Goal: Obtain resource: Download file/media

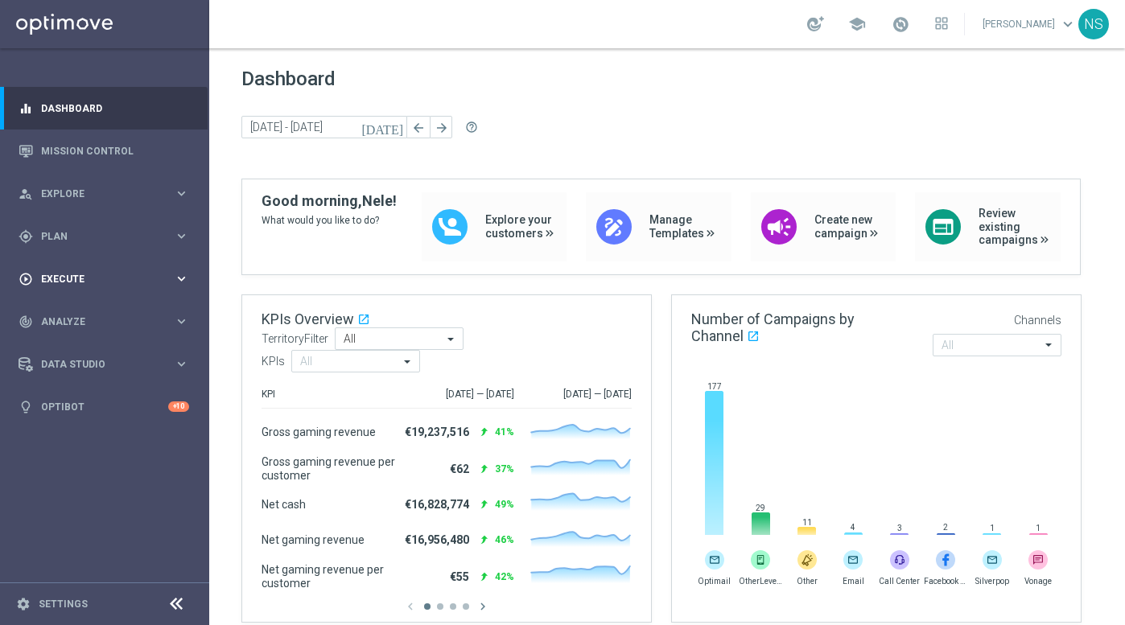
click at [67, 285] on div "play_circle_outline Execute" at bounding box center [96, 279] width 155 height 14
click at [68, 368] on span "Analyze" at bounding box center [107, 370] width 133 height 10
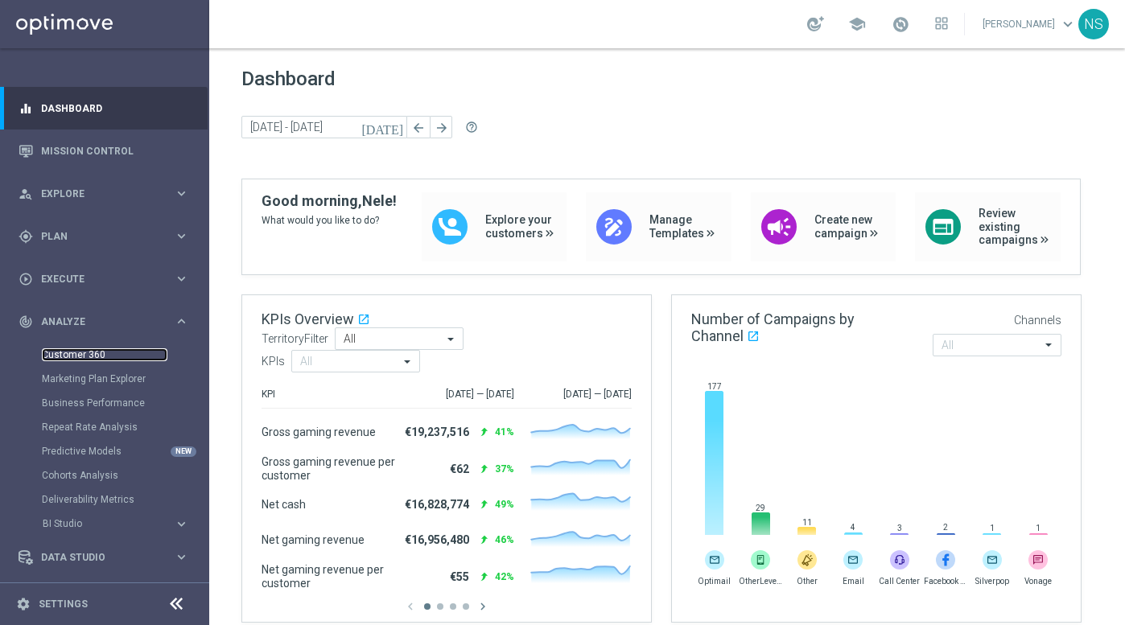
click at [94, 350] on link "Customer 360" at bounding box center [104, 354] width 125 height 13
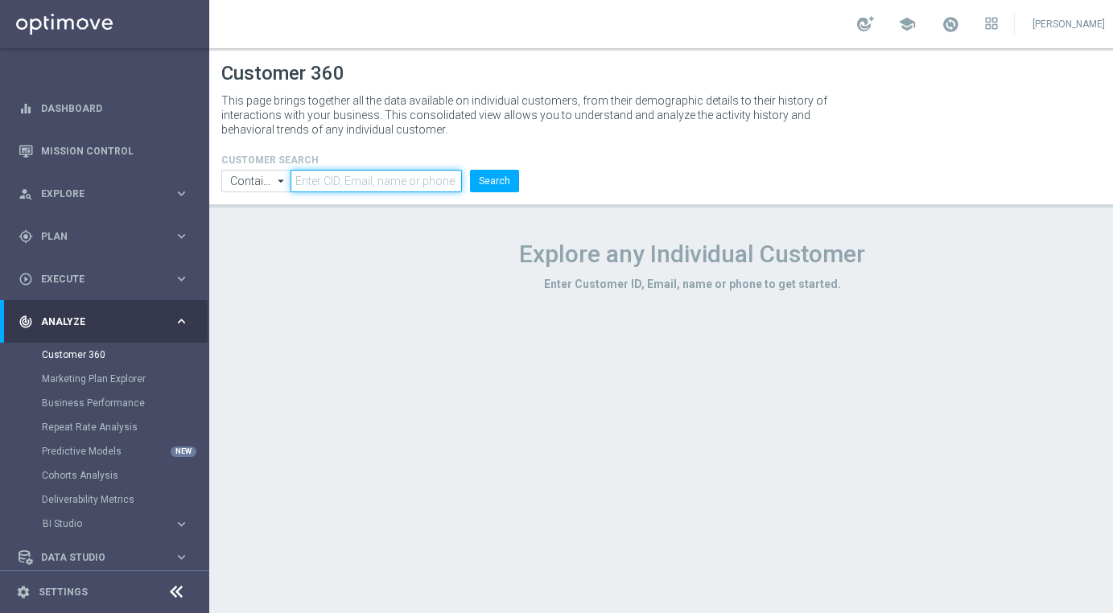
click at [355, 177] on input "text" at bounding box center [375, 181] width 171 height 23
paste input "1344193"
type input "1344193"
click at [470, 170] on button "Search" at bounding box center [494, 181] width 49 height 23
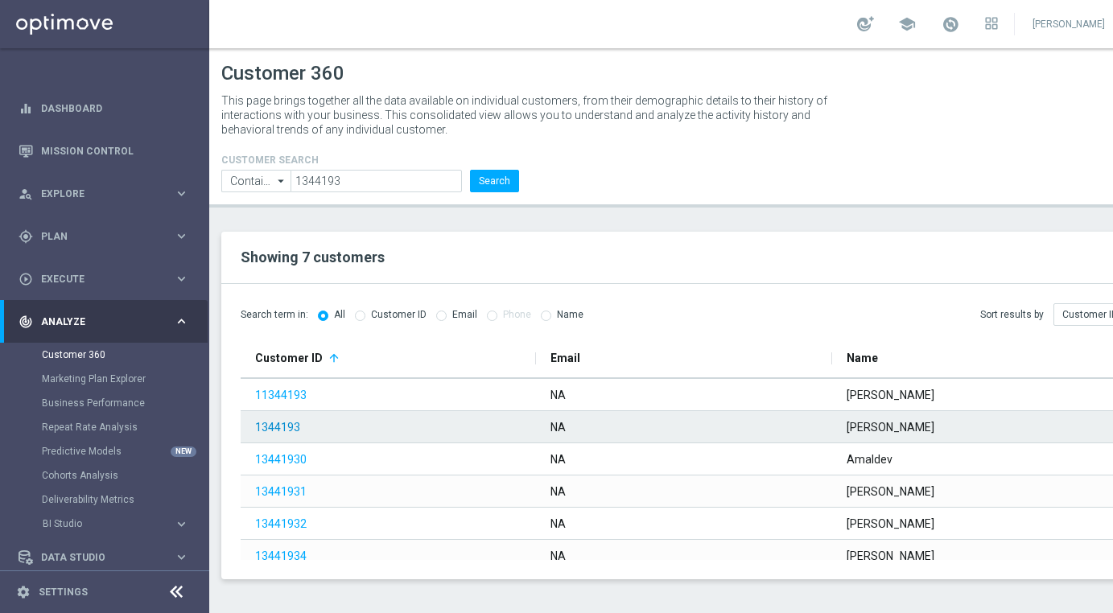
click at [284, 430] on link "1344193" at bounding box center [277, 427] width 45 height 13
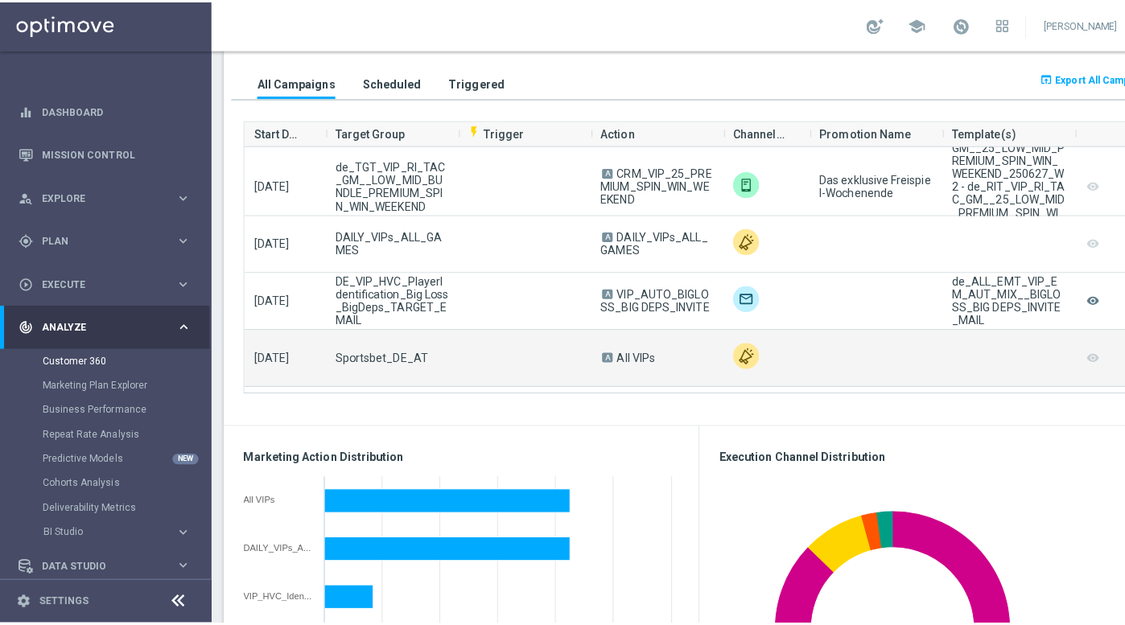
scroll to position [377, 0]
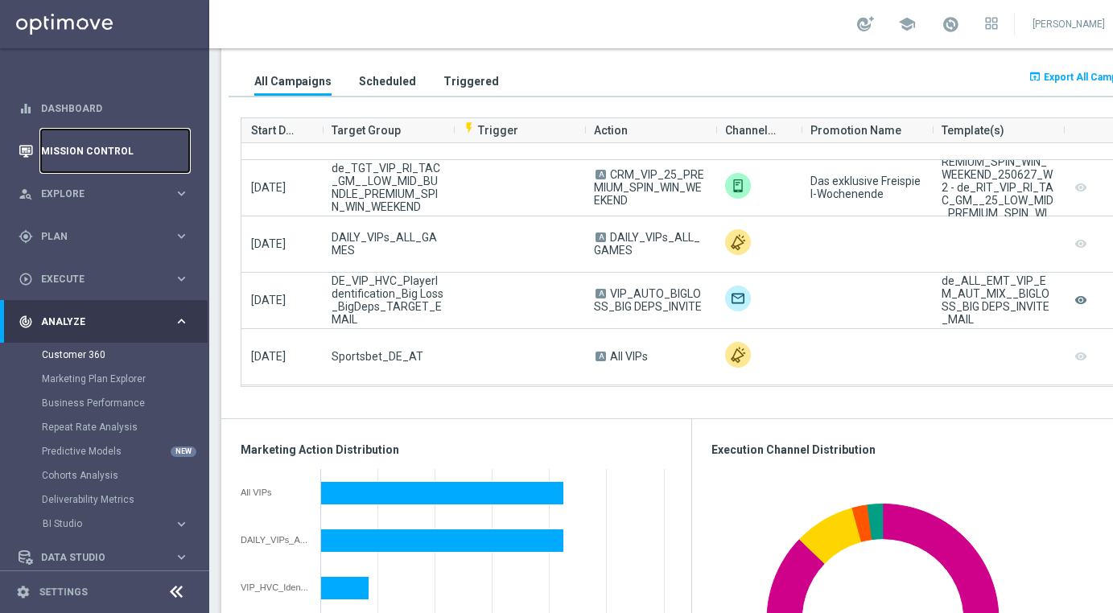
click at [78, 145] on link "Mission Control" at bounding box center [115, 151] width 148 height 43
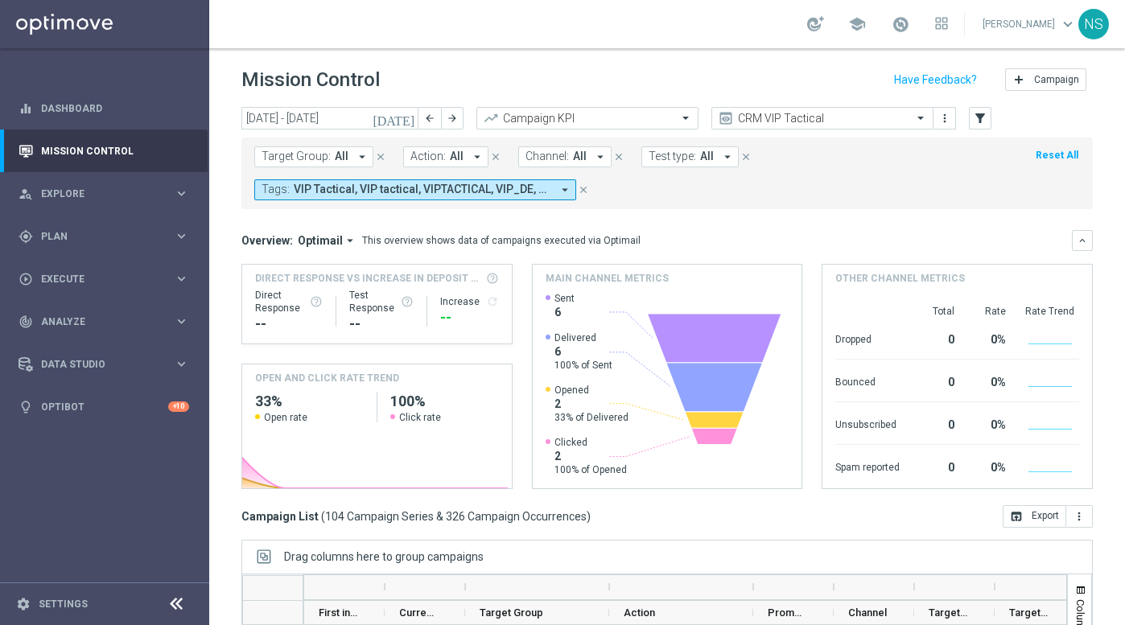
click at [450, 154] on span "All" at bounding box center [457, 157] width 14 height 14
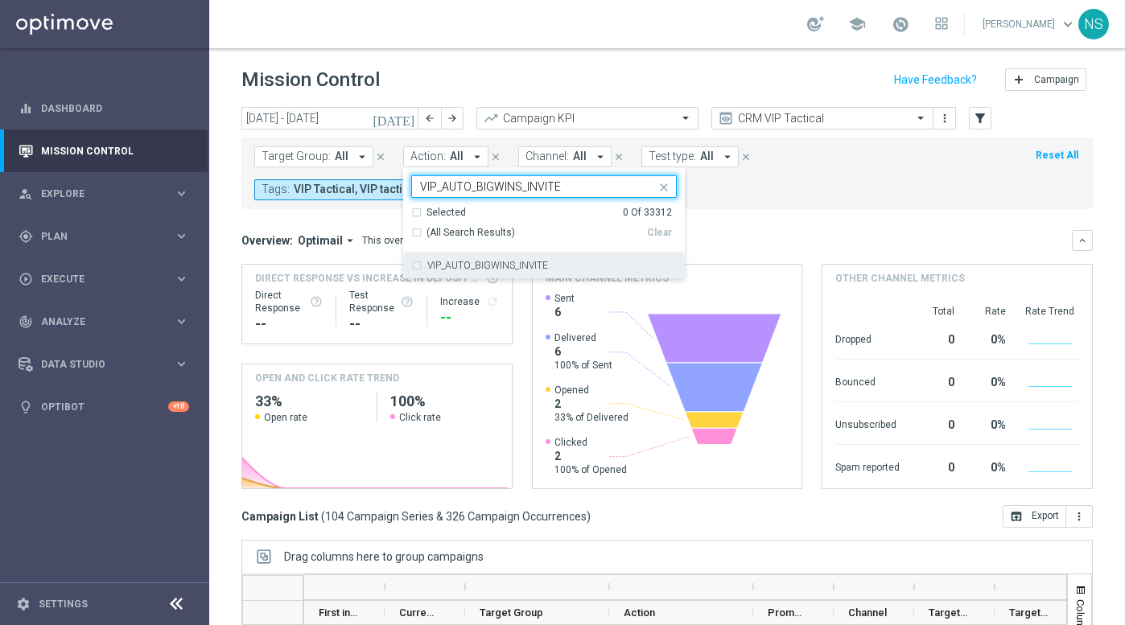
click at [463, 272] on div "VIP_AUTO_BIGWINS_INVITE" at bounding box center [543, 266] width 265 height 26
type input "VIP_AUTO_BIGWINS_INVITE"
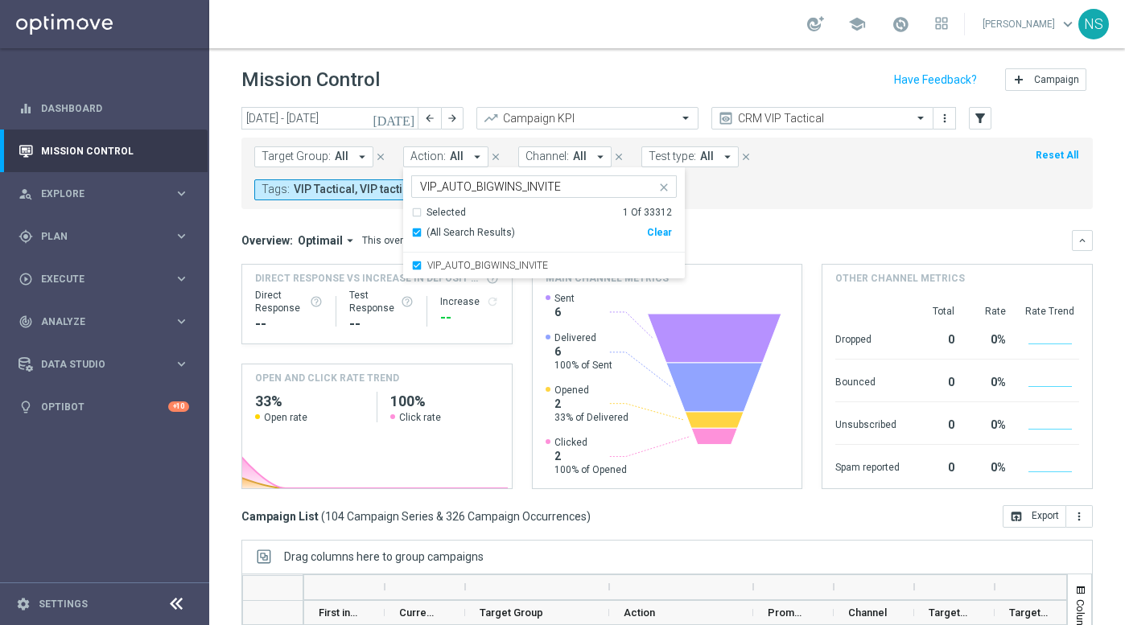
click at [734, 246] on div "Overview: Optimail arrow_drop_down This overview shows data of campaigns execut…" at bounding box center [656, 240] width 830 height 14
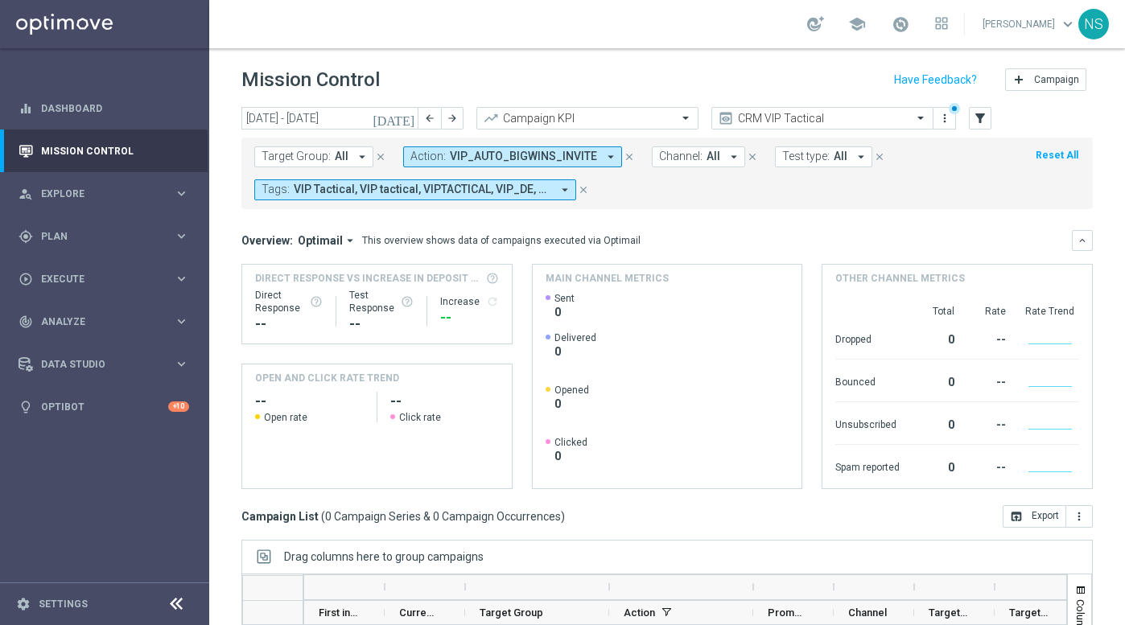
click at [407, 121] on icon "[DATE]" at bounding box center [393, 118] width 43 height 14
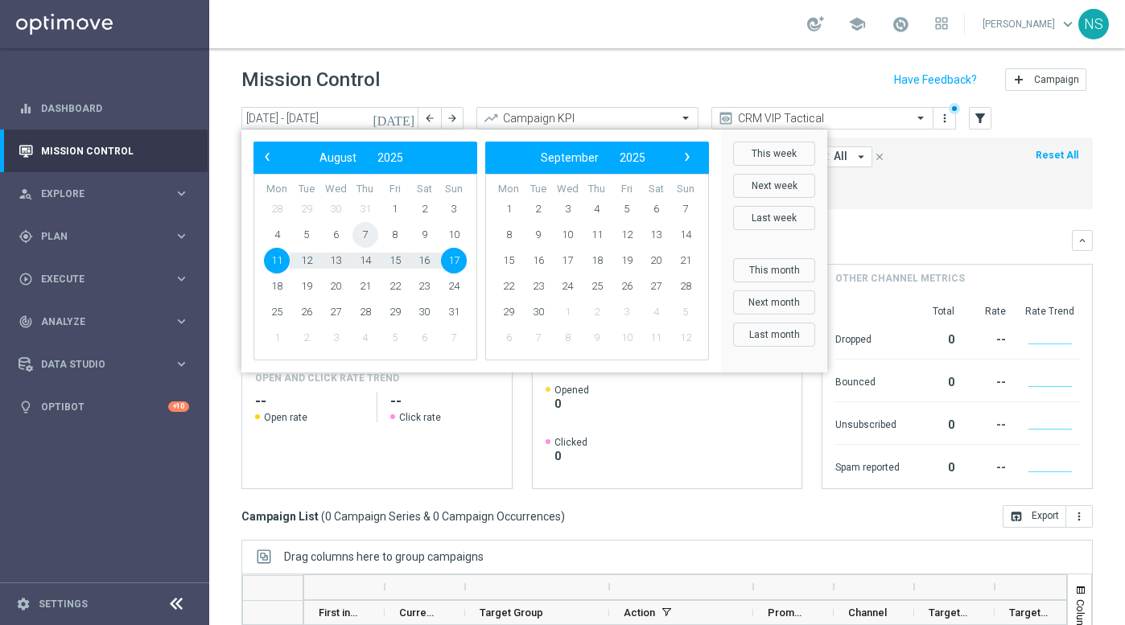
click at [366, 237] on span "7" at bounding box center [365, 235] width 26 height 26
click at [420, 239] on span "9" at bounding box center [424, 235] width 26 height 26
type input "[DATE] - [DATE]"
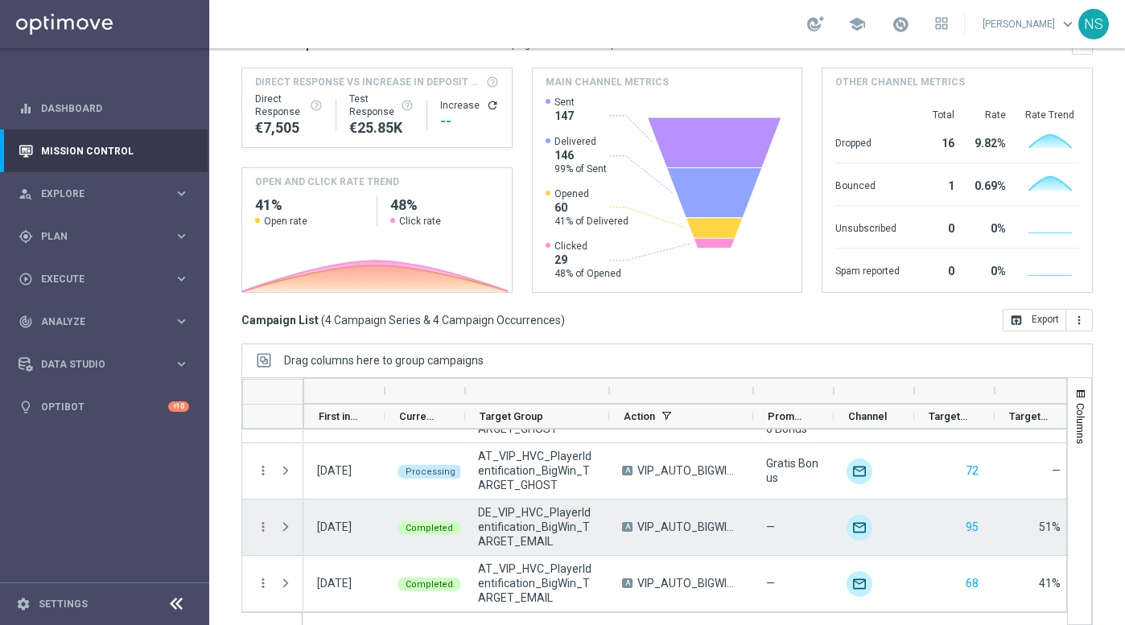
scroll to position [212, 0]
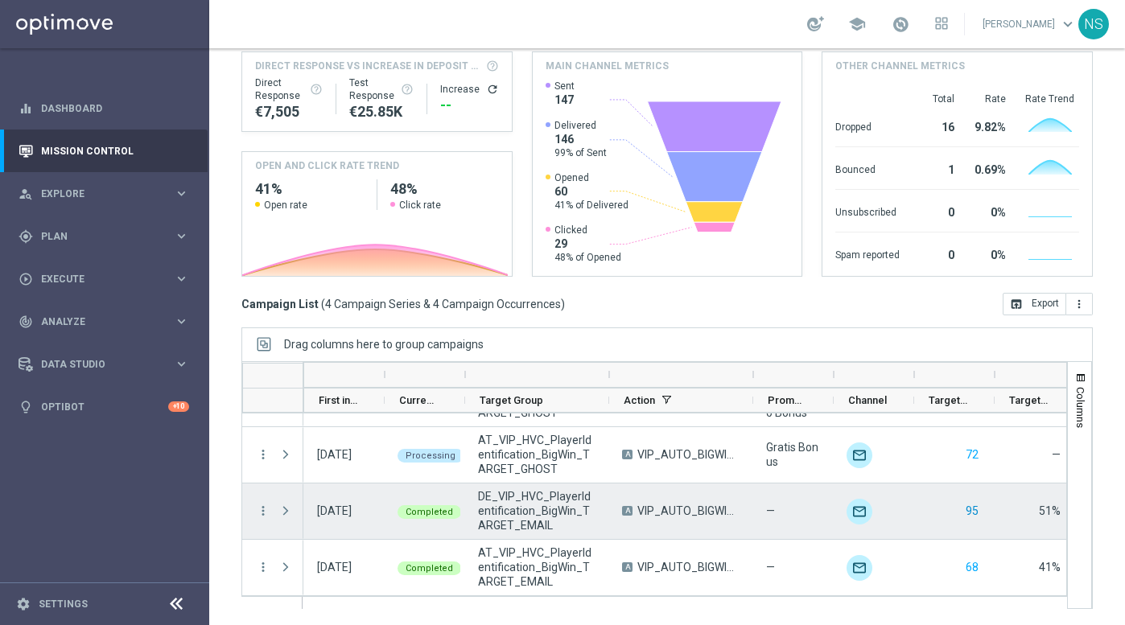
click at [975, 514] on button "95" at bounding box center [972, 511] width 16 height 20
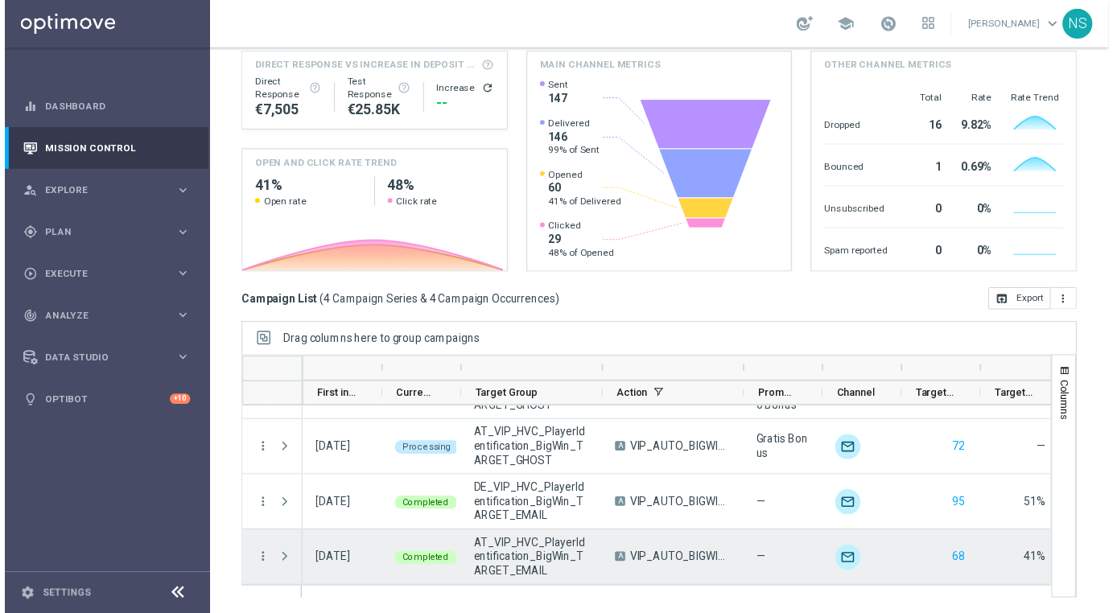
scroll to position [0, 0]
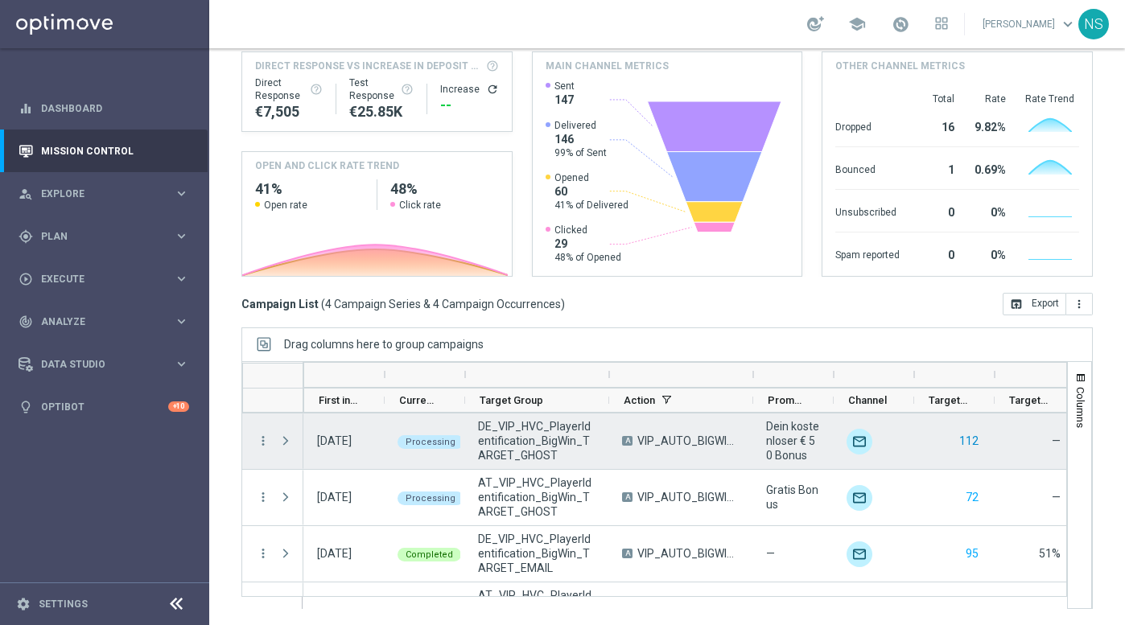
click at [968, 438] on button "112" at bounding box center [968, 441] width 23 height 20
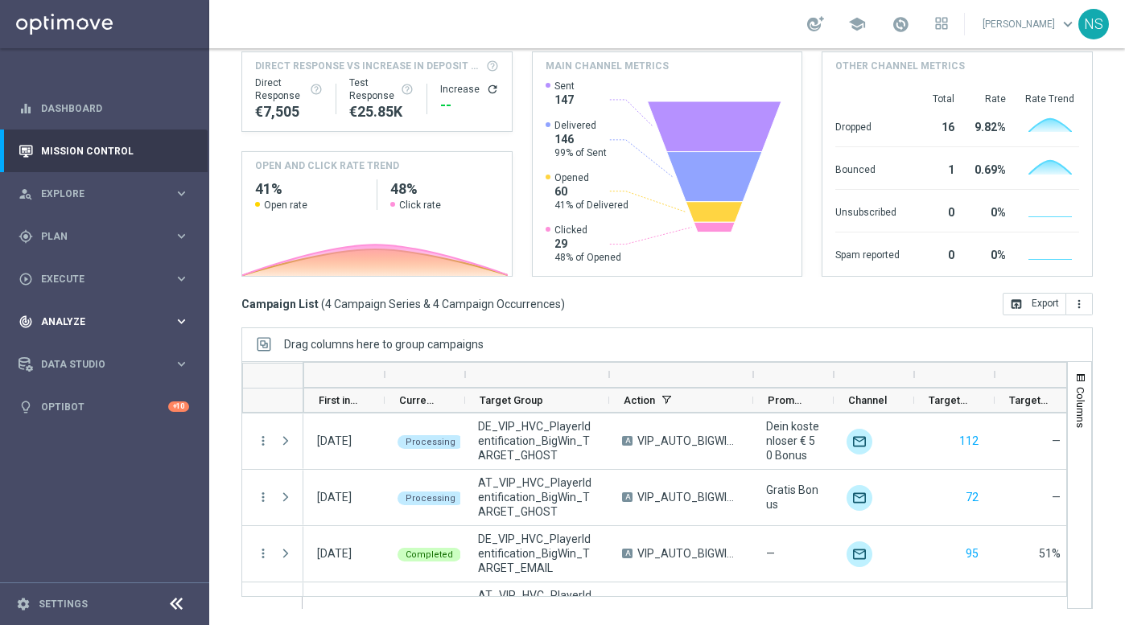
click at [80, 324] on span "Analyze" at bounding box center [107, 322] width 133 height 10
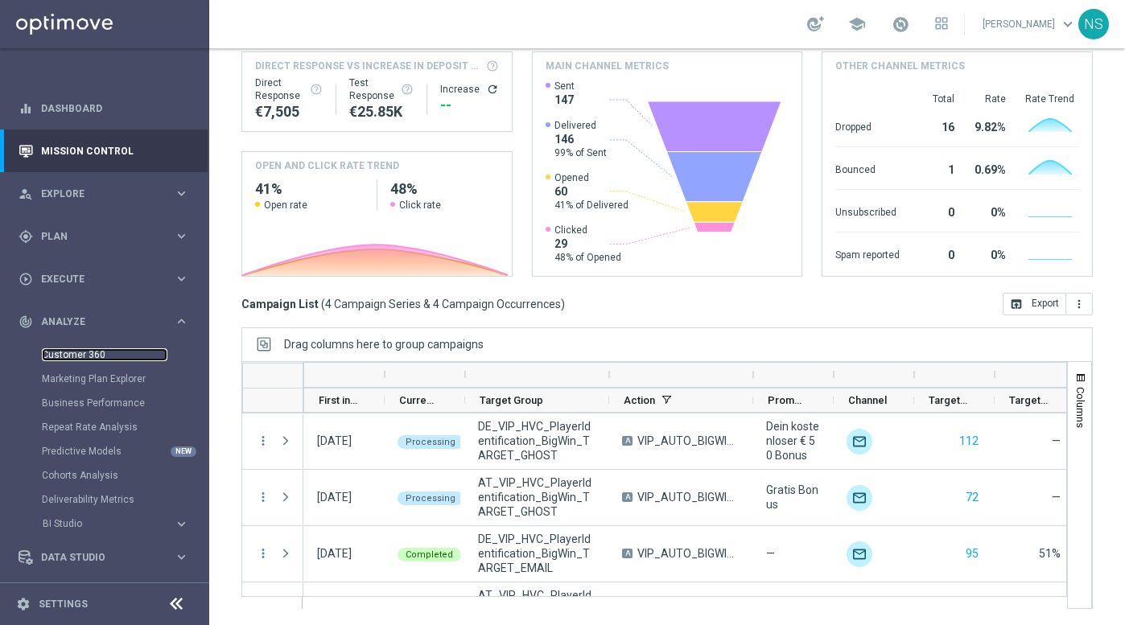
click at [85, 359] on link "Customer 360" at bounding box center [104, 354] width 125 height 13
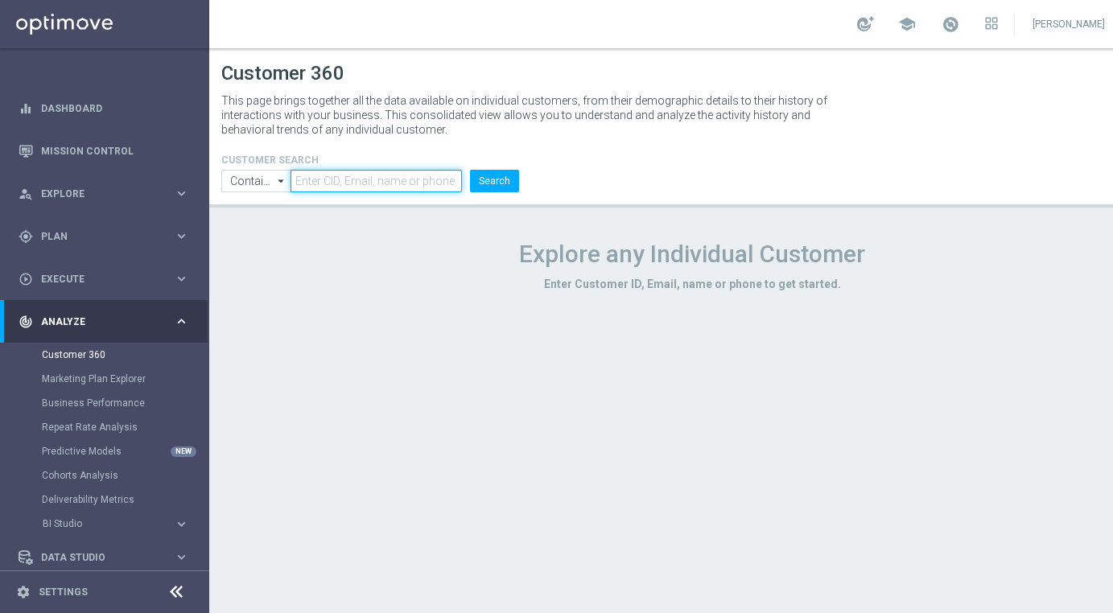
click at [407, 187] on input "text" at bounding box center [375, 181] width 171 height 23
paste input "1344193"
type input "1344193"
click at [492, 183] on button "Search" at bounding box center [494, 181] width 49 height 23
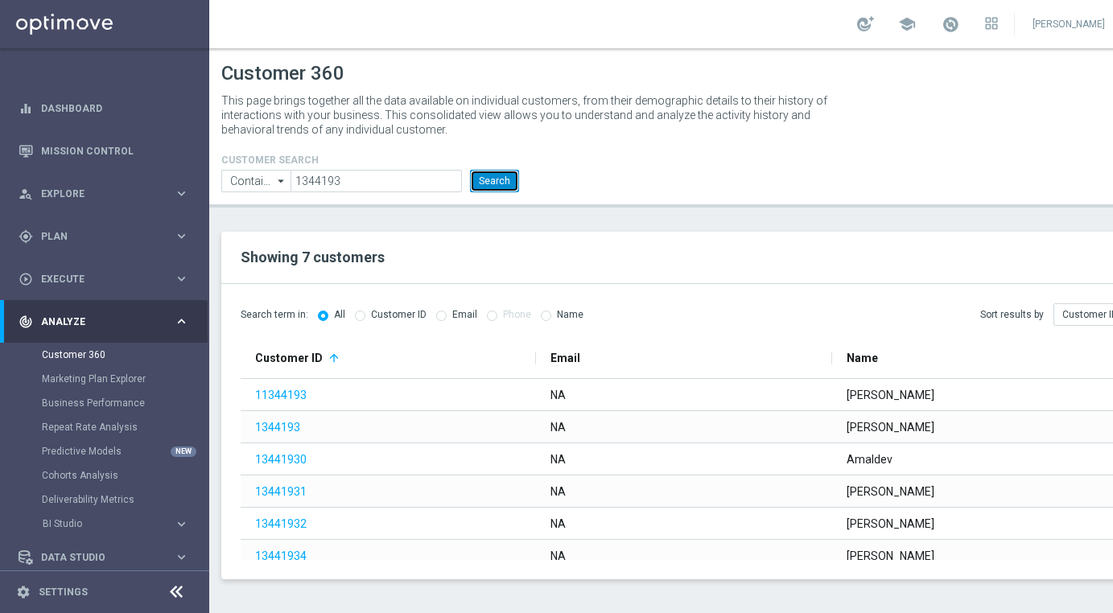
click at [492, 179] on button "Search" at bounding box center [494, 181] width 49 height 23
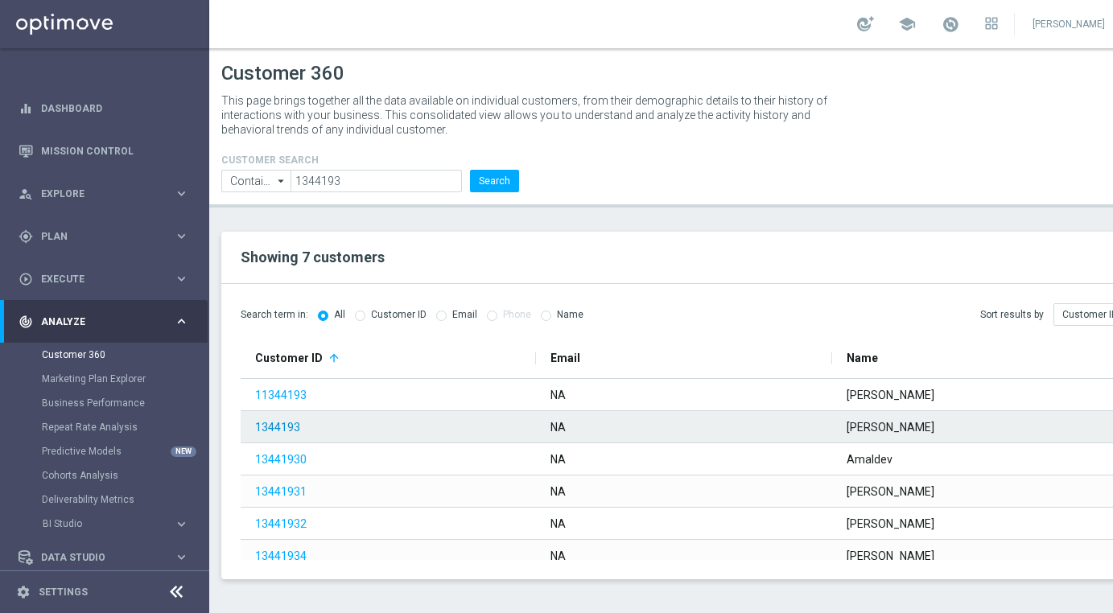
click at [273, 423] on link "1344193" at bounding box center [277, 427] width 45 height 13
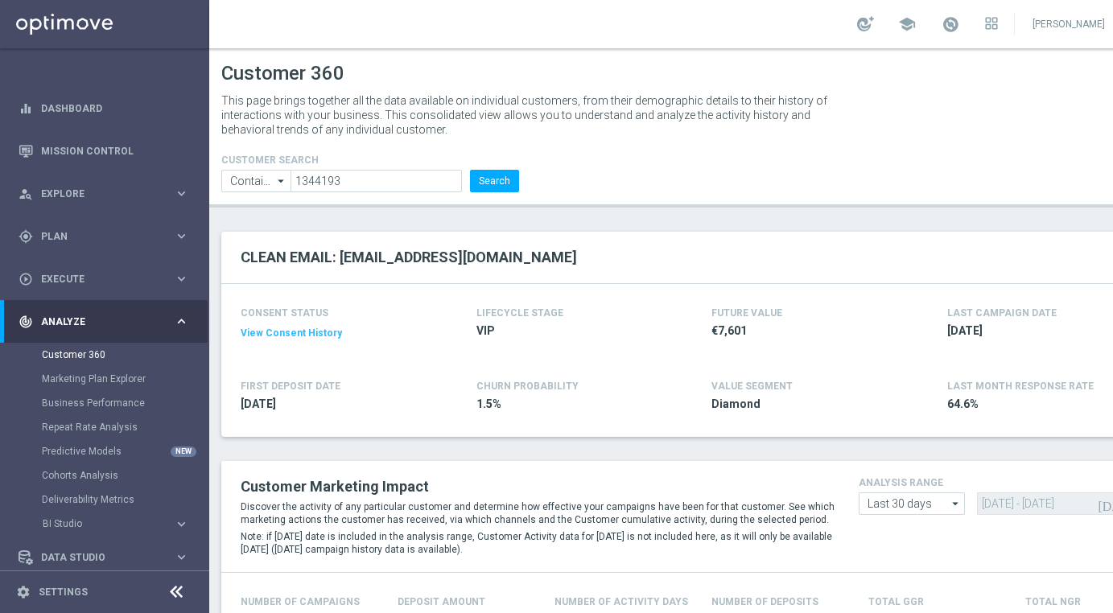
click at [274, 191] on icon "arrow_drop_down" at bounding box center [282, 181] width 16 height 21
click at [274, 181] on input at bounding box center [255, 181] width 69 height 23
click at [265, 229] on div "Equals" at bounding box center [257, 228] width 31 height 14
type input "Equals"
click at [506, 177] on button "Search" at bounding box center [494, 181] width 49 height 23
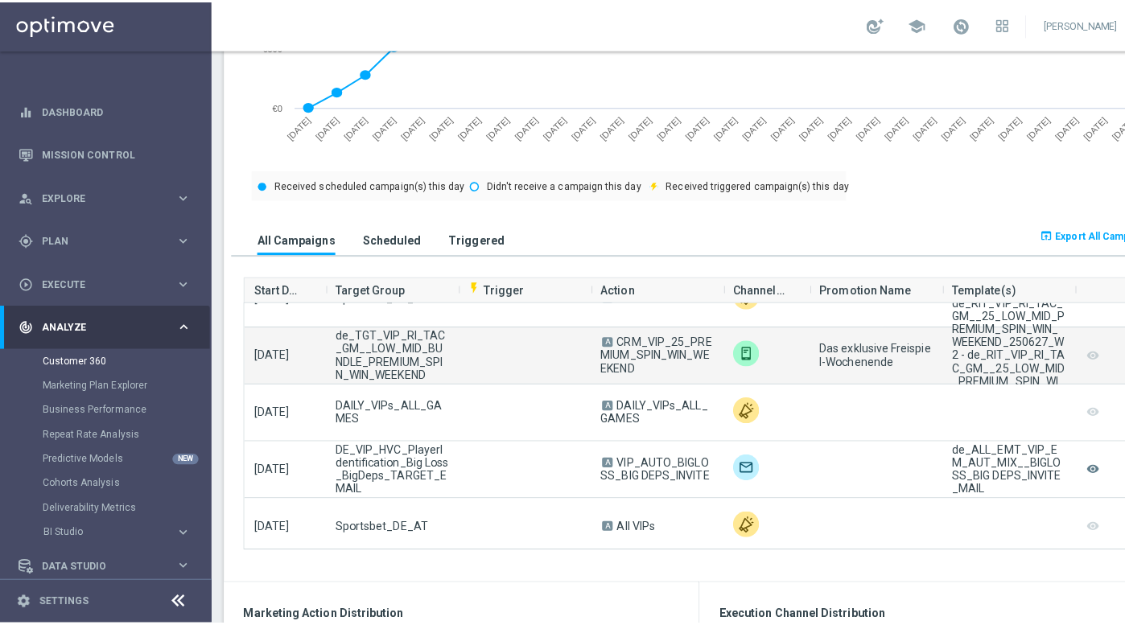
scroll to position [371, 0]
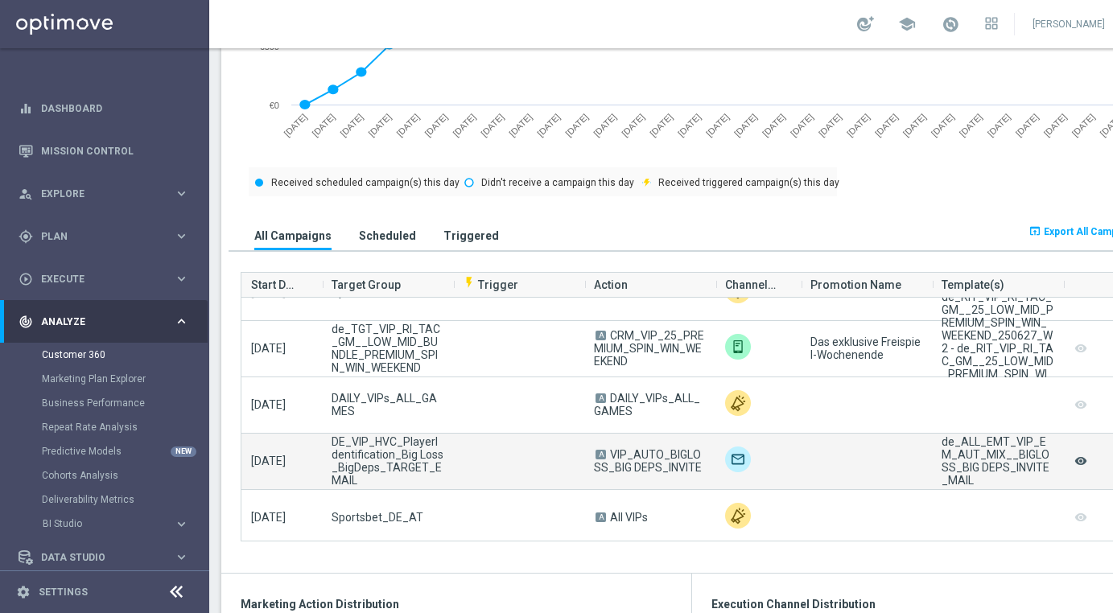
click at [1080, 459] on icon "remove_red_eye" at bounding box center [1080, 461] width 16 height 21
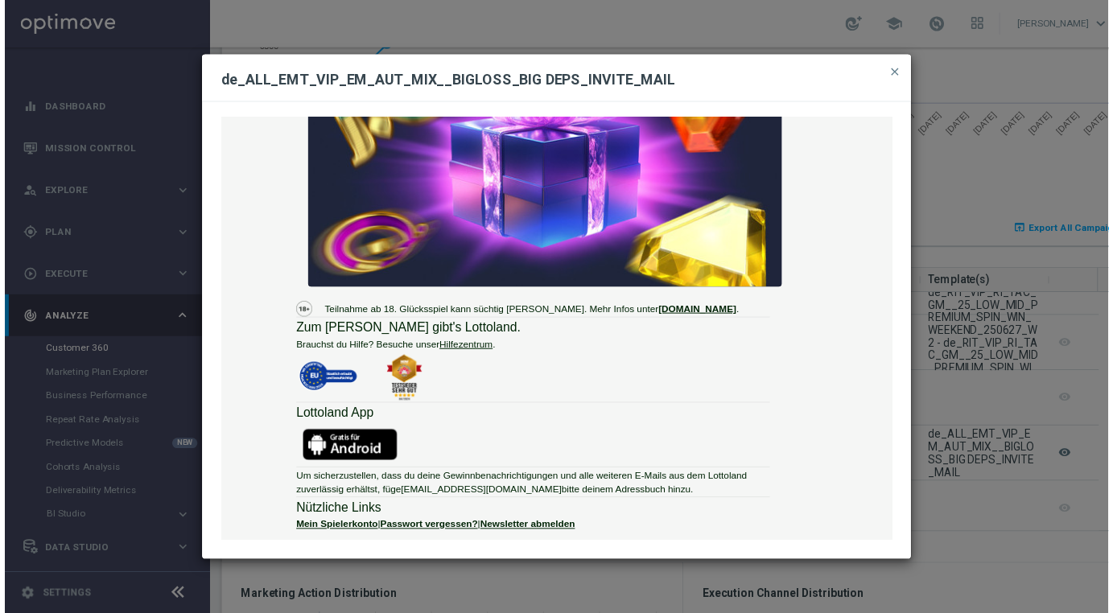
scroll to position [408, 0]
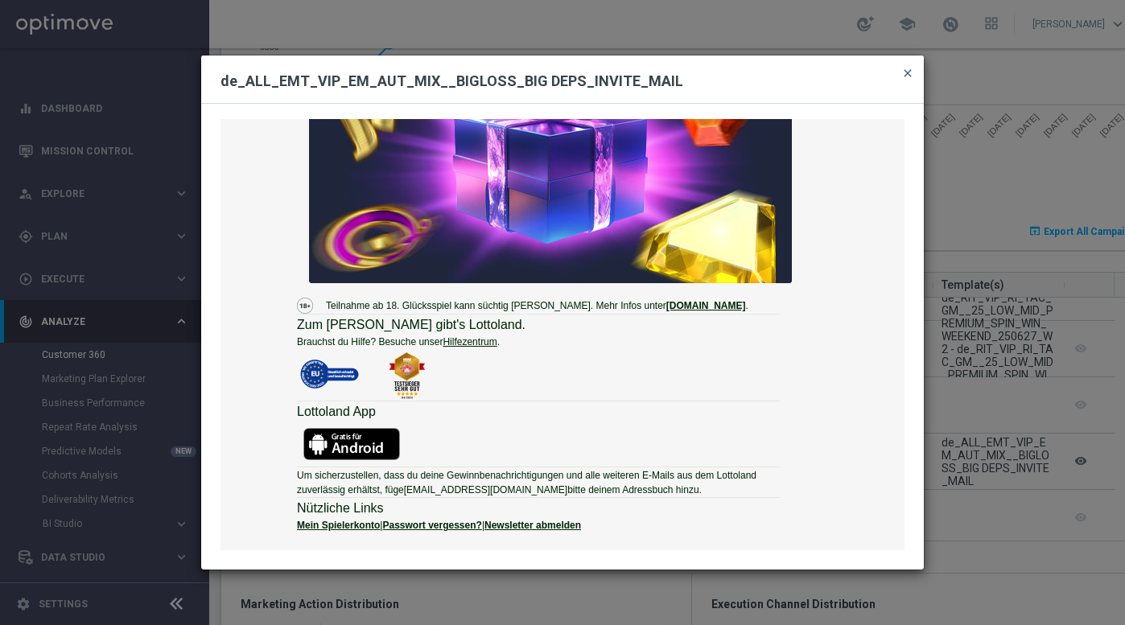
click at [908, 78] on span "close" at bounding box center [907, 73] width 13 height 13
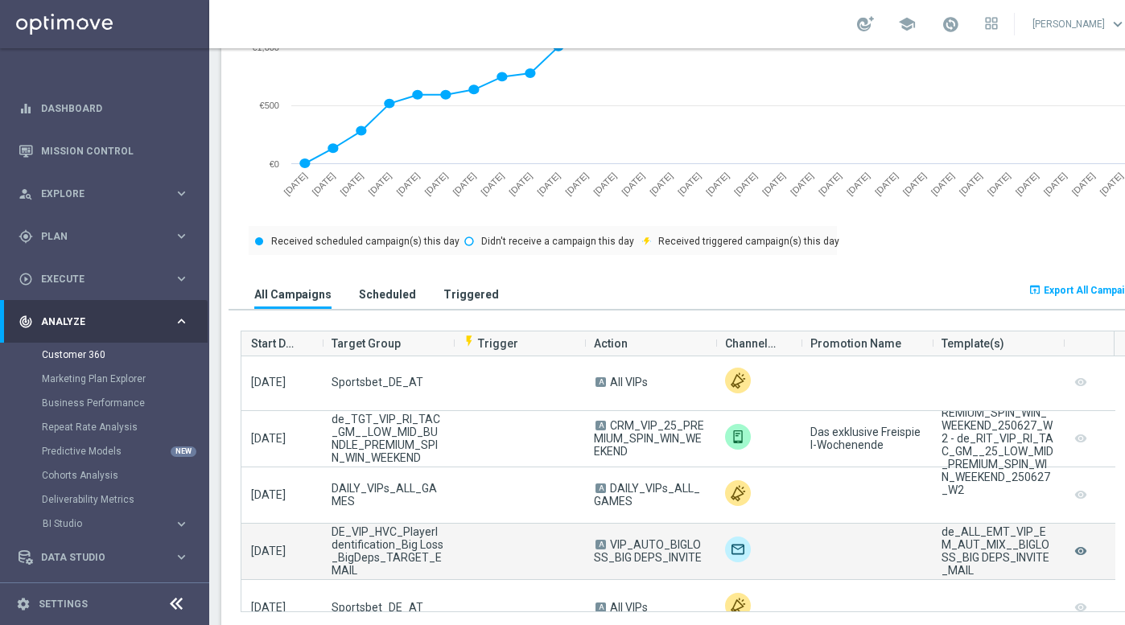
scroll to position [367, 0]
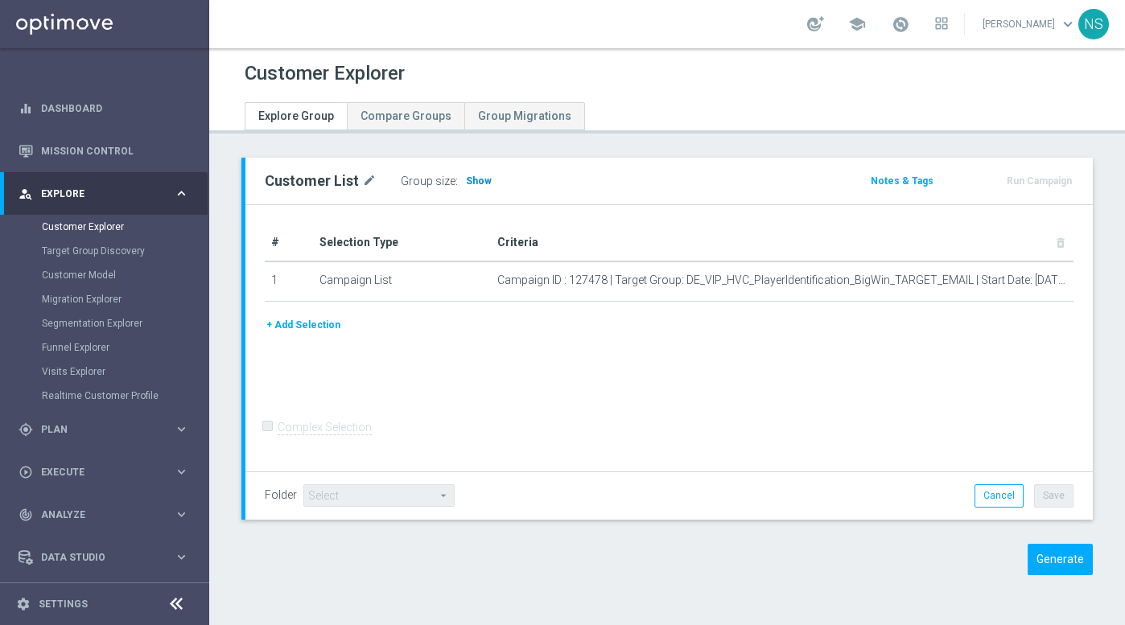
click at [475, 185] on span "Show" at bounding box center [479, 180] width 26 height 11
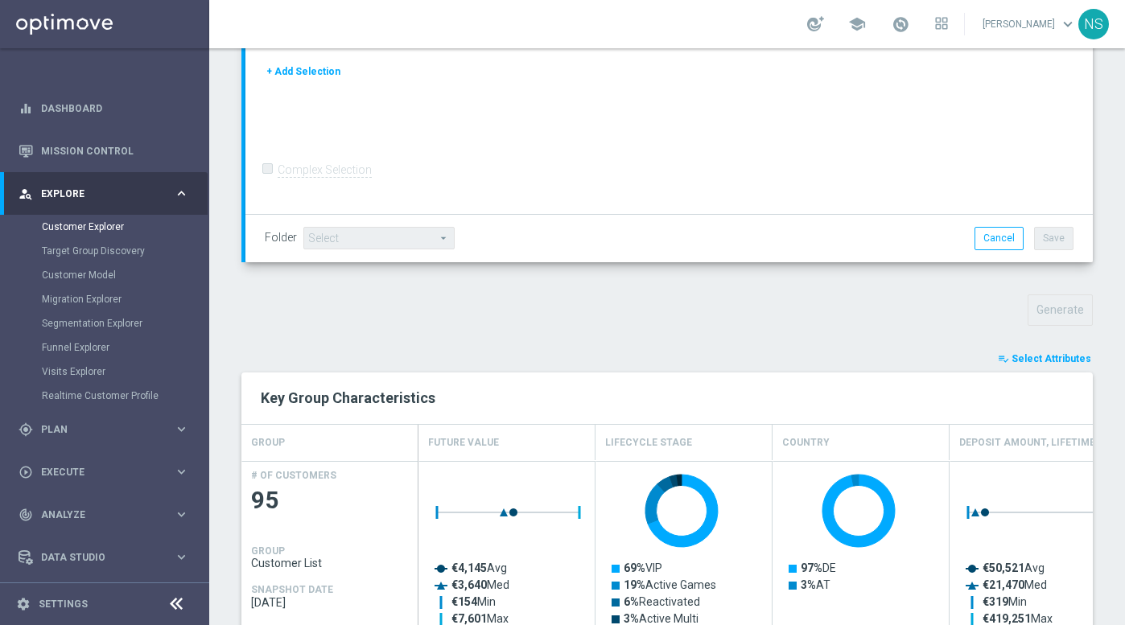
scroll to position [891, 0]
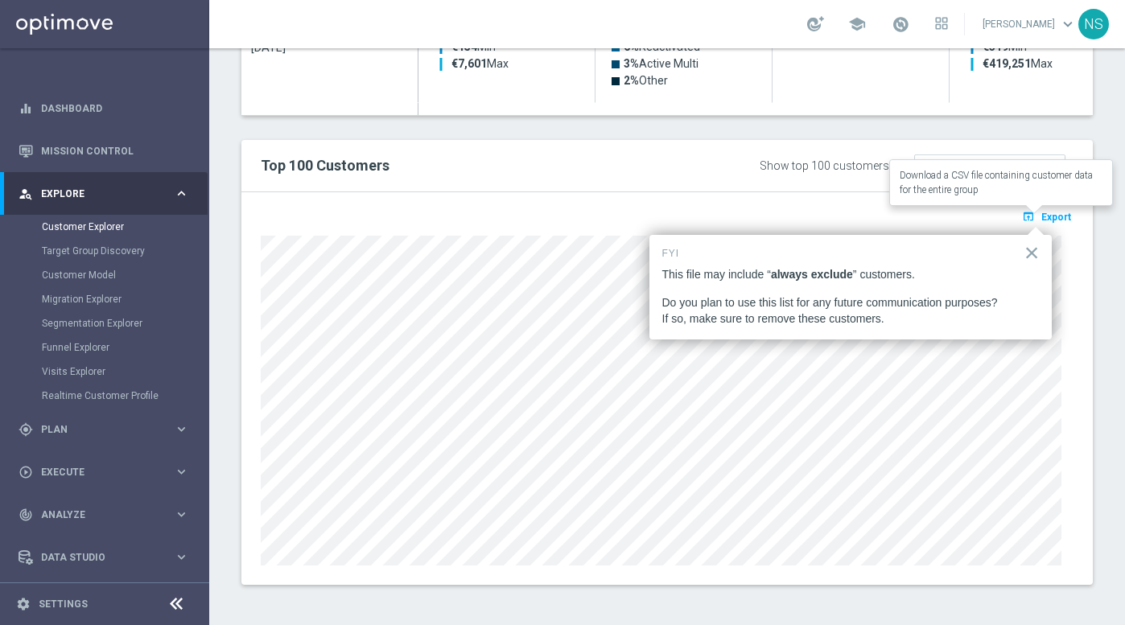
click at [1044, 221] on span "Export" at bounding box center [1056, 217] width 30 height 11
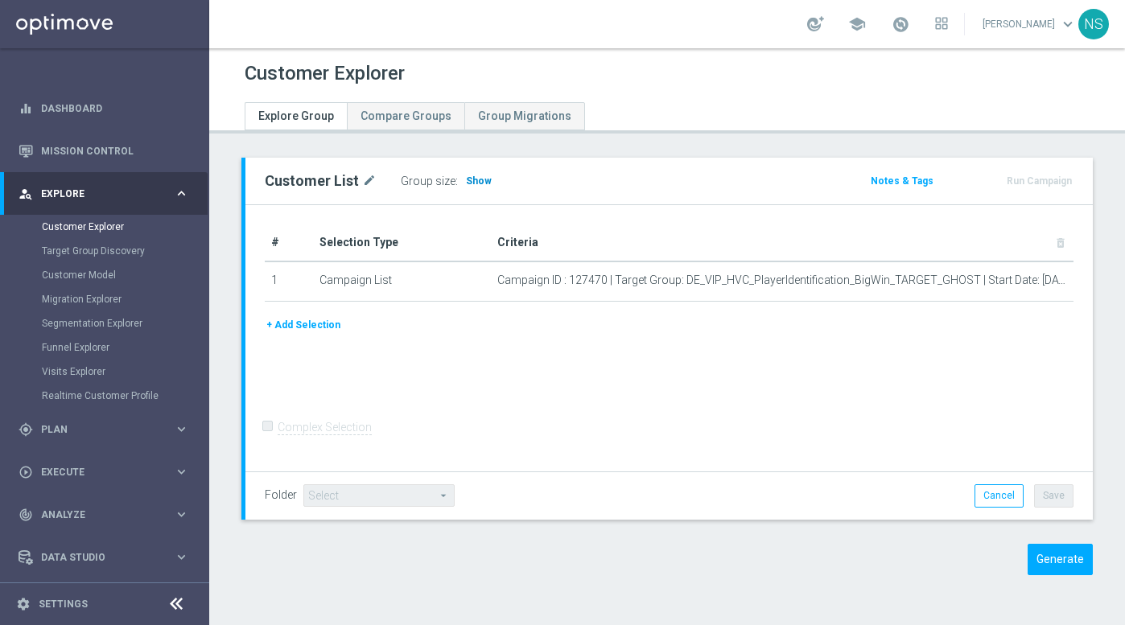
click at [479, 183] on span "Show" at bounding box center [479, 180] width 26 height 11
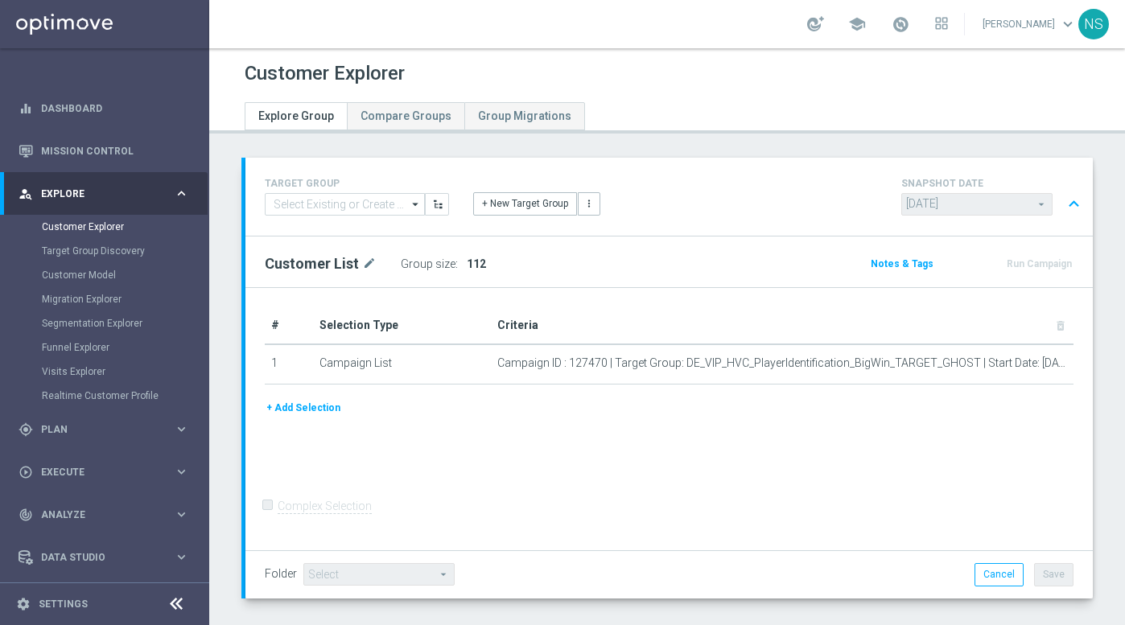
scroll to position [891, 0]
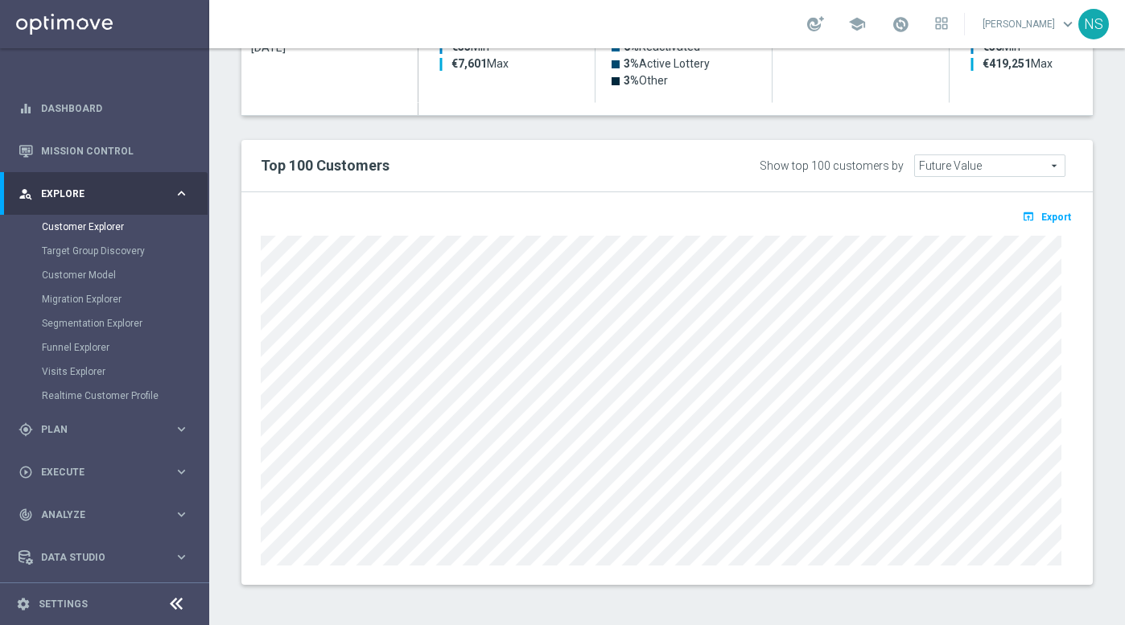
click at [1040, 233] on div at bounding box center [667, 399] width 837 height 334
click at [1040, 225] on button "open_in_browser Export" at bounding box center [1046, 216] width 54 height 21
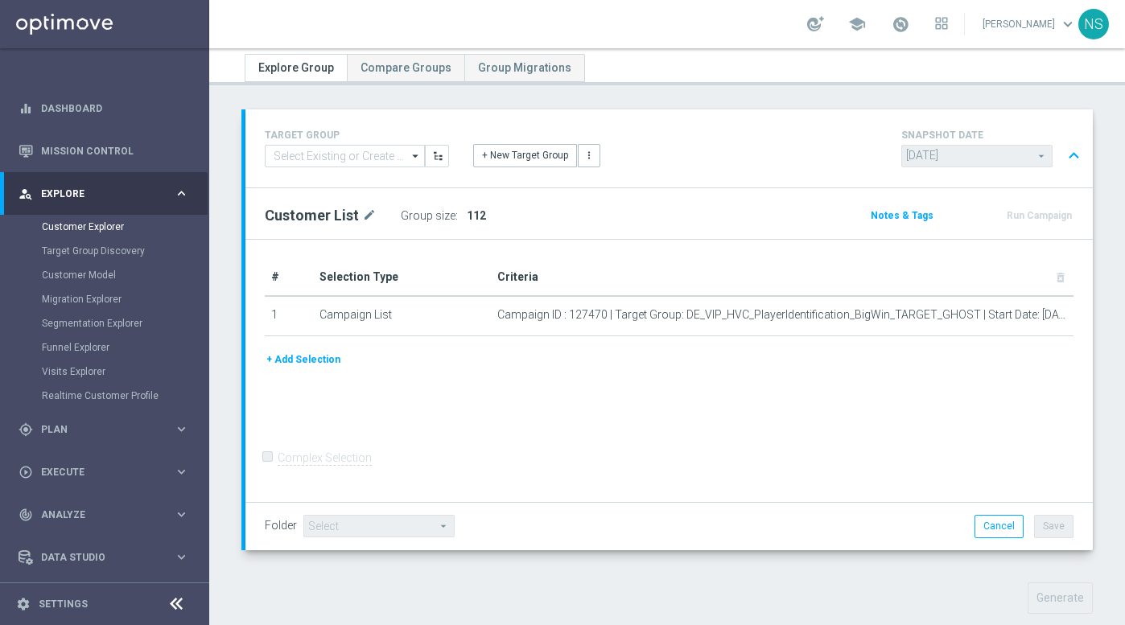
scroll to position [0, 0]
